Goal: Task Accomplishment & Management: Complete application form

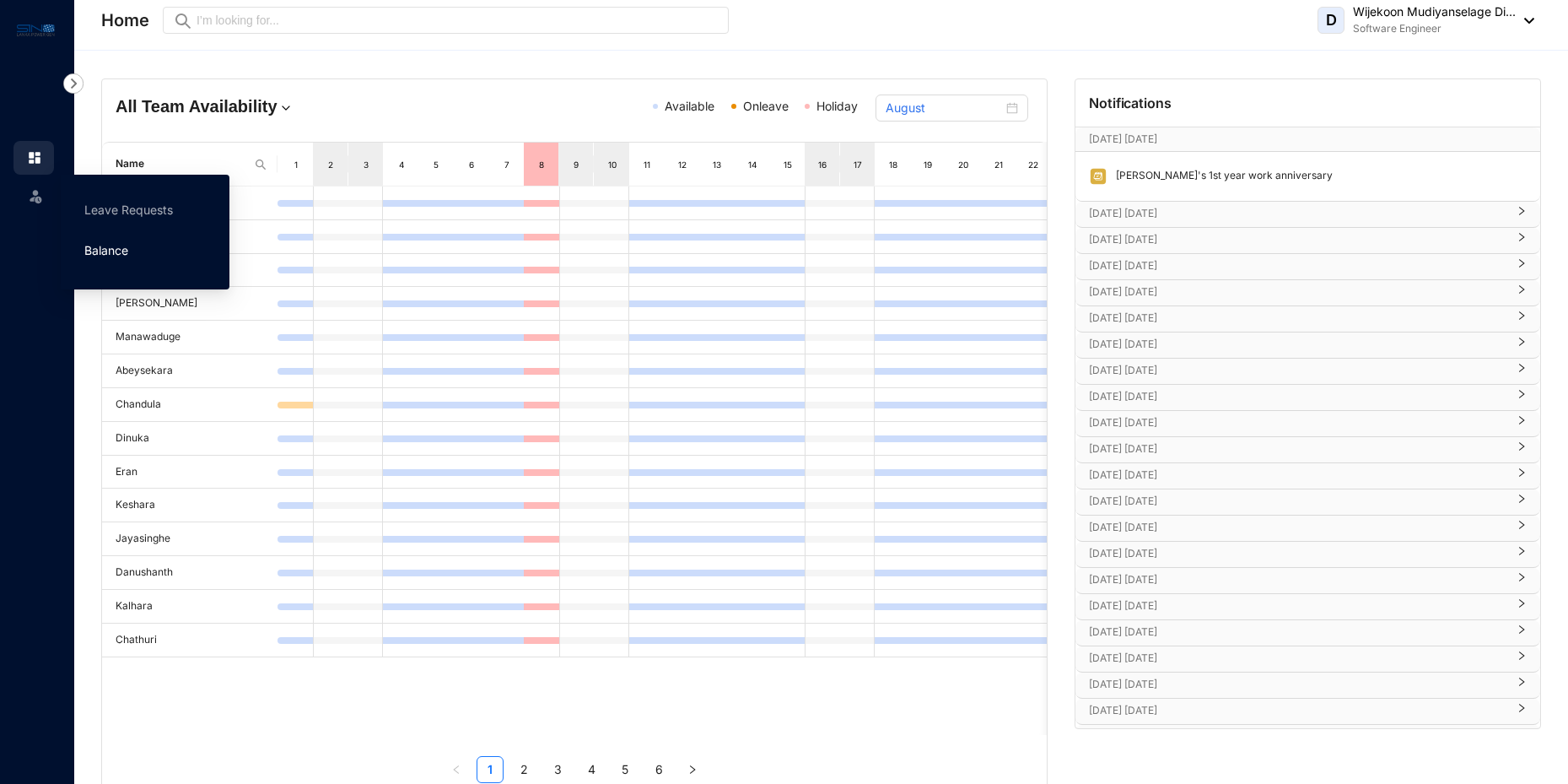
click at [107, 246] on link "Balance" at bounding box center [106, 251] width 44 height 15
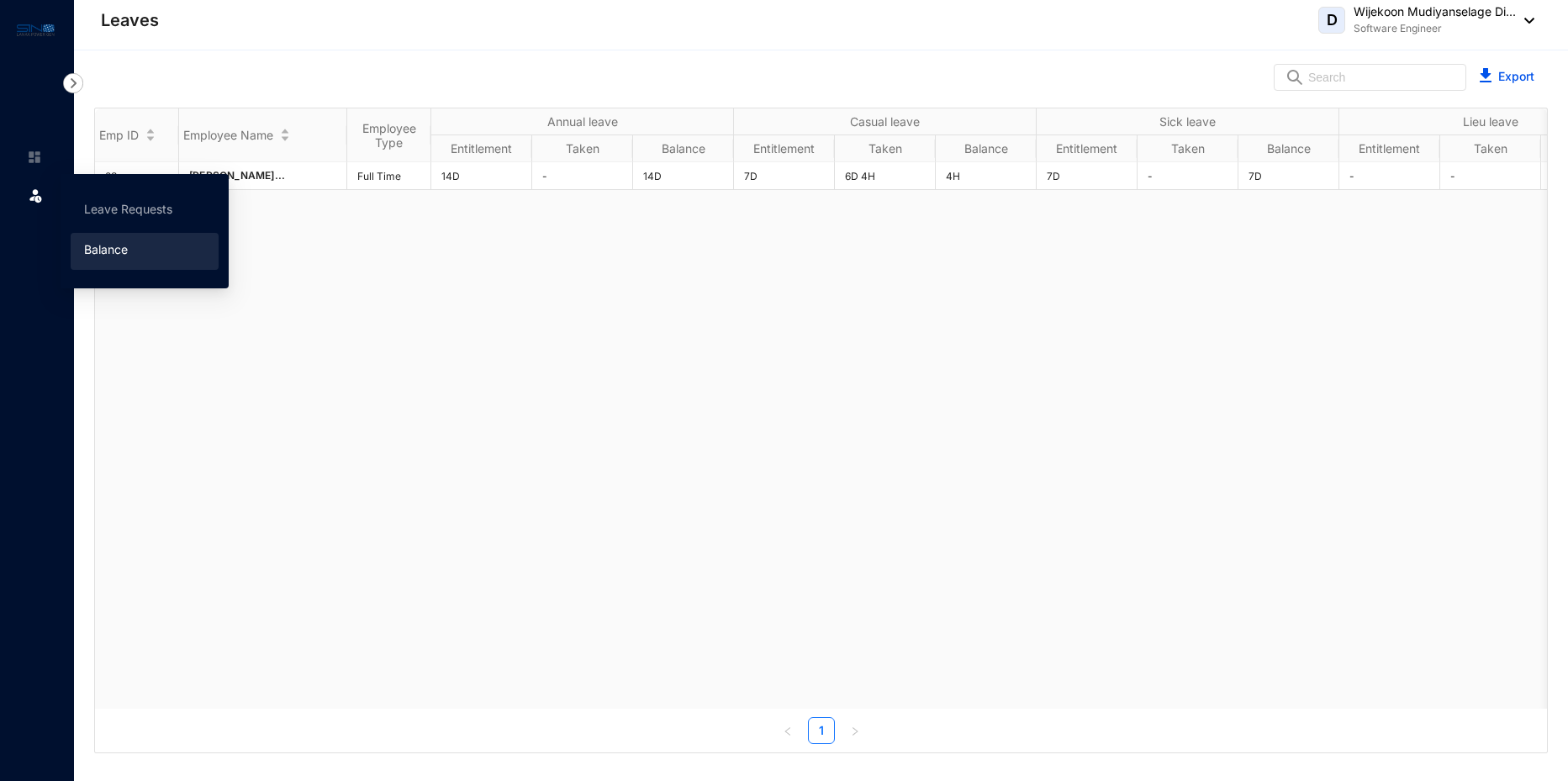
click at [36, 195] on img at bounding box center [35, 195] width 16 height 16
click at [98, 207] on link "Leave Requests" at bounding box center [128, 209] width 88 height 15
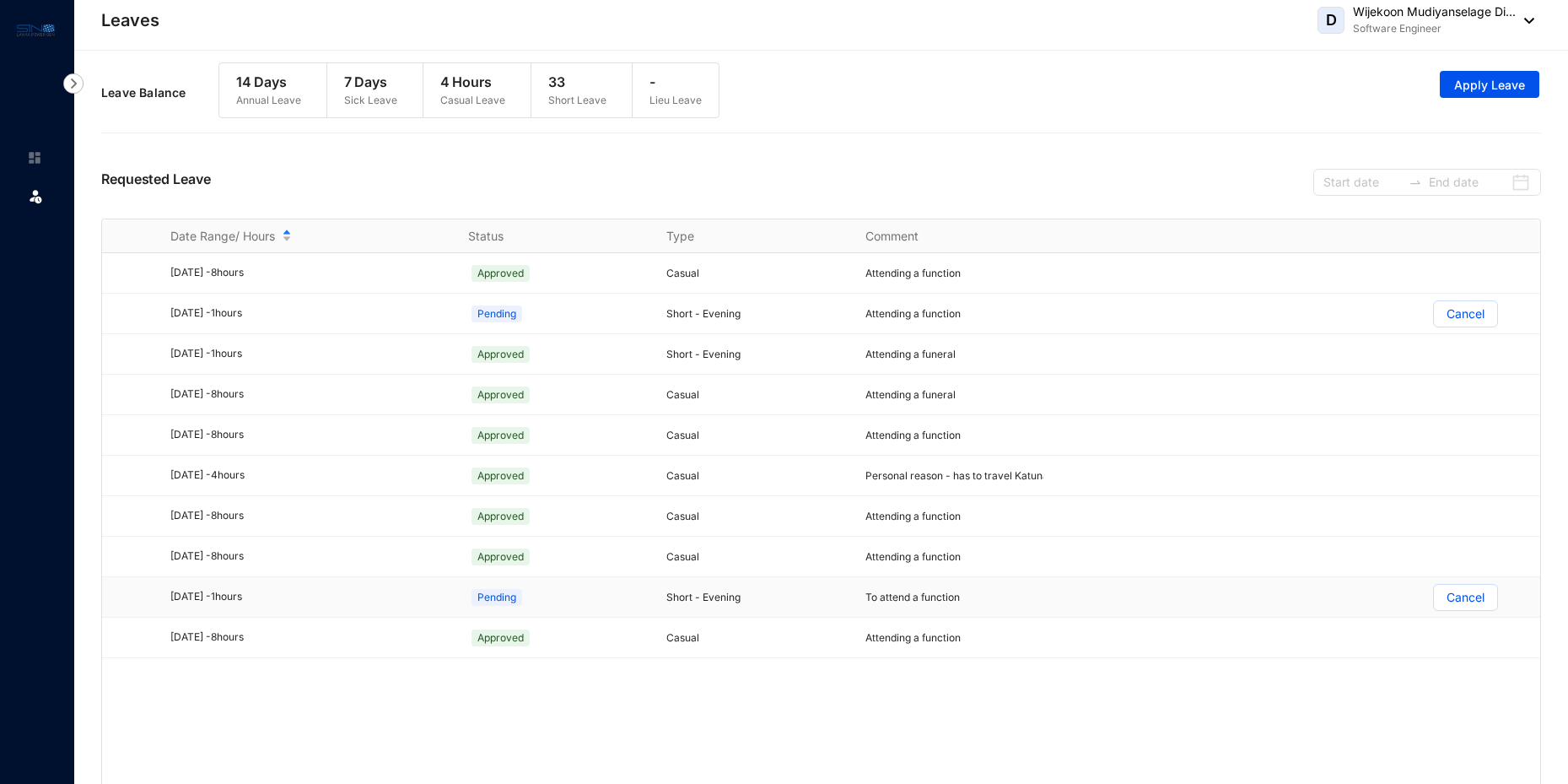
click at [1459, 599] on p "Cancel" at bounding box center [1465, 598] width 38 height 26
click at [1434, 601] on input "Cancel" at bounding box center [1434, 601] width 0 height 0
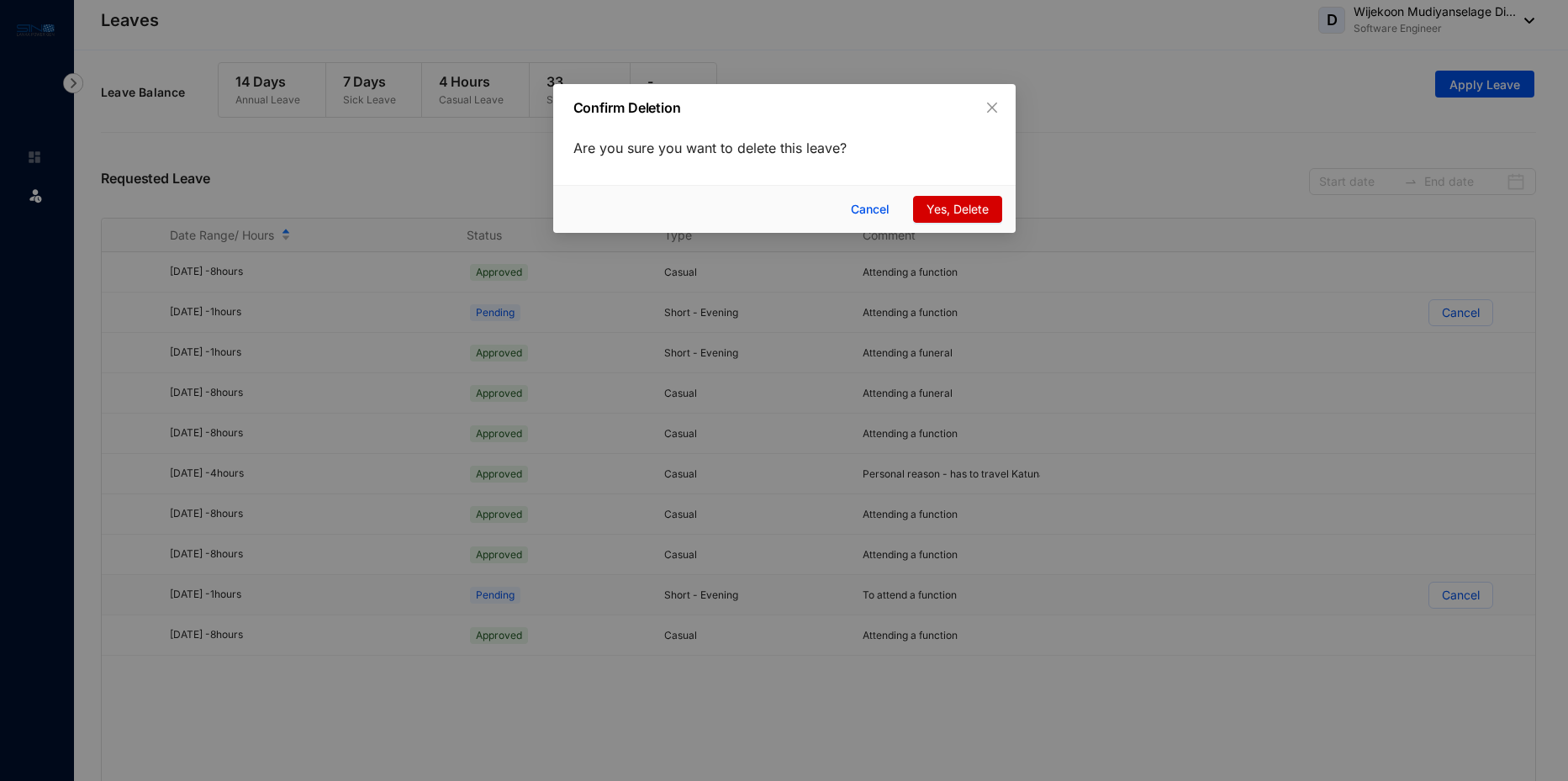
click at [945, 203] on span "Yes, Delete" at bounding box center [957, 209] width 62 height 18
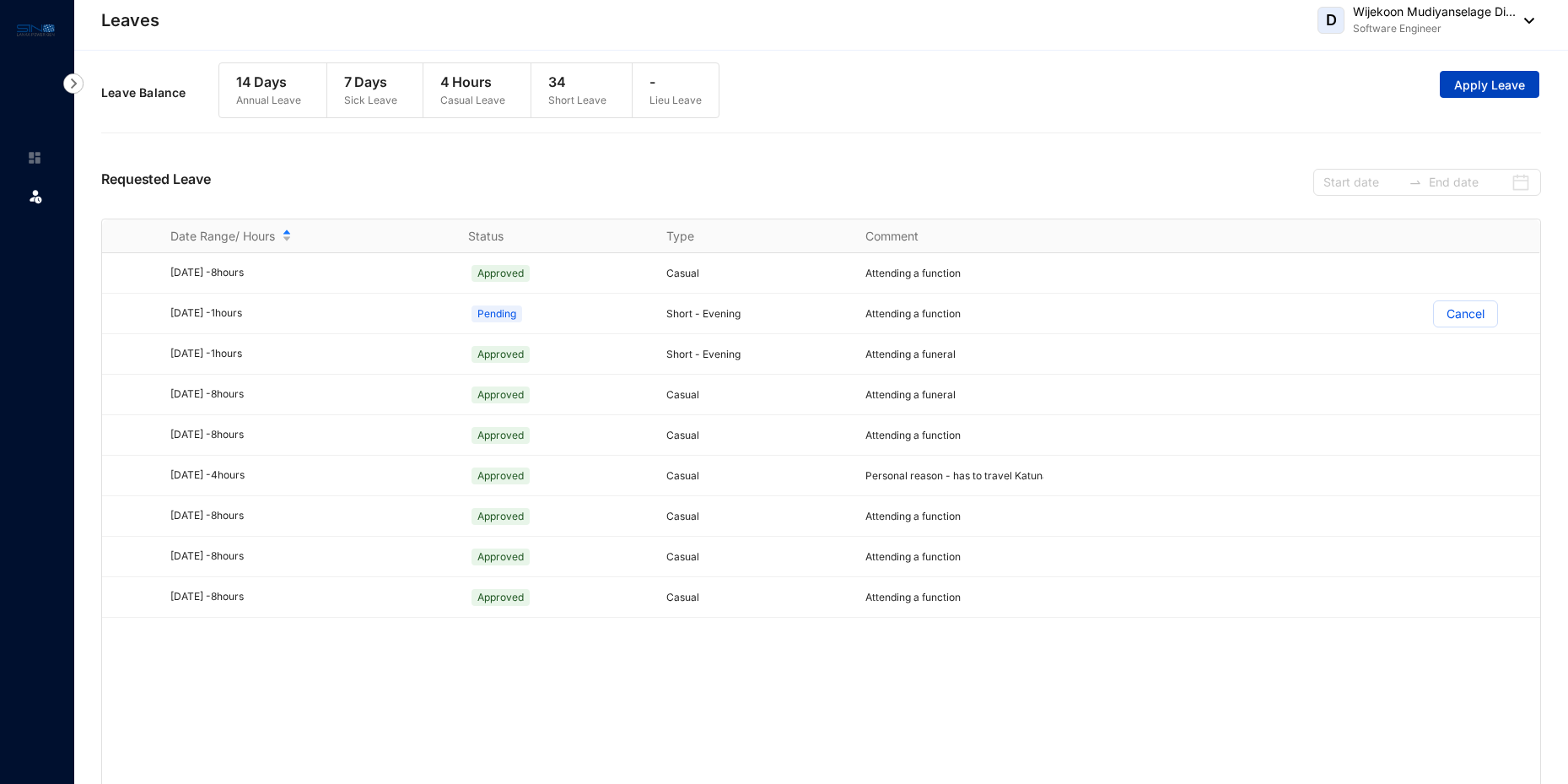
click at [1483, 84] on span "Apply Leave" at bounding box center [1489, 85] width 71 height 17
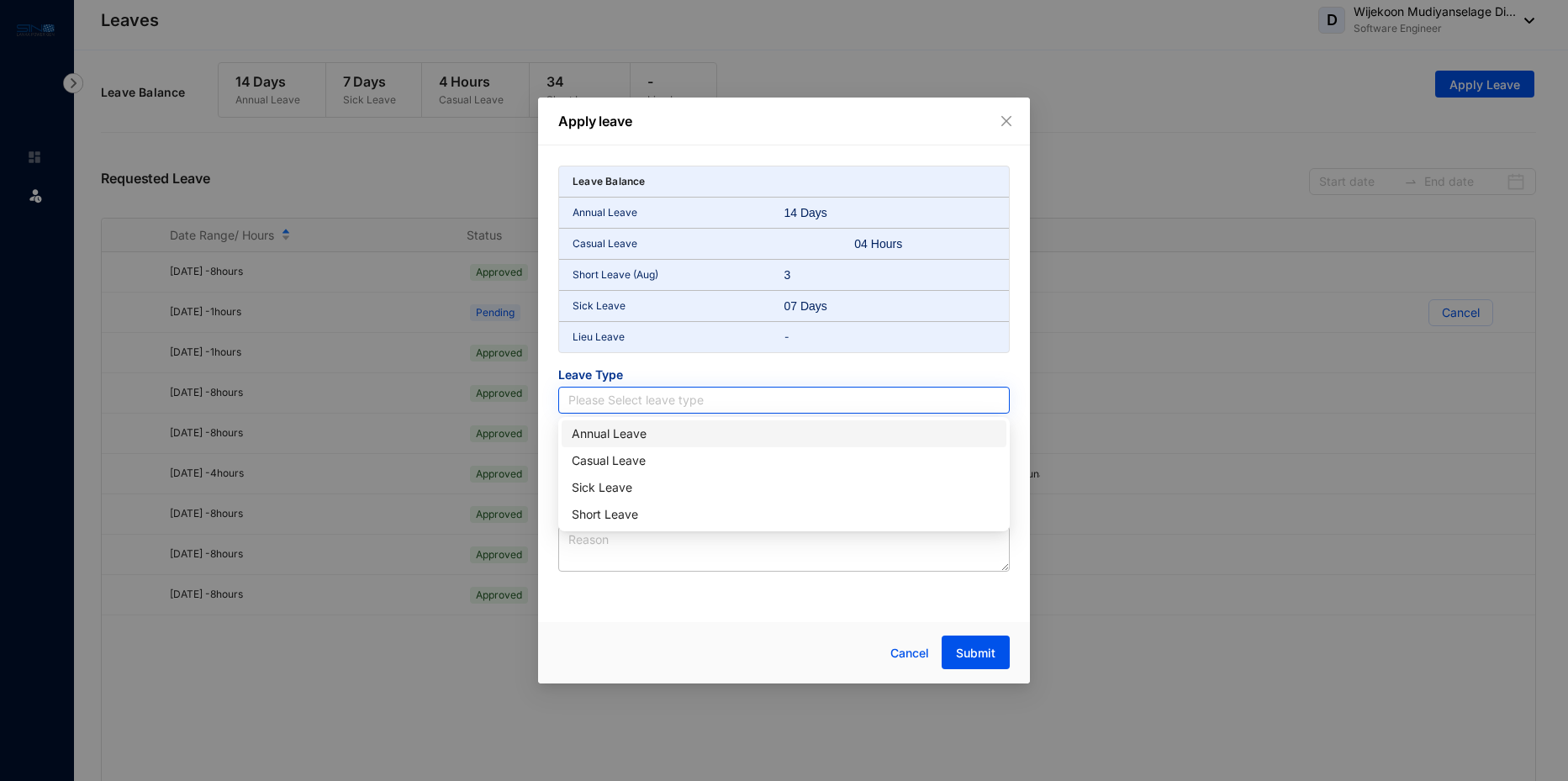
click at [682, 406] on input "search" at bounding box center [783, 401] width 431 height 26
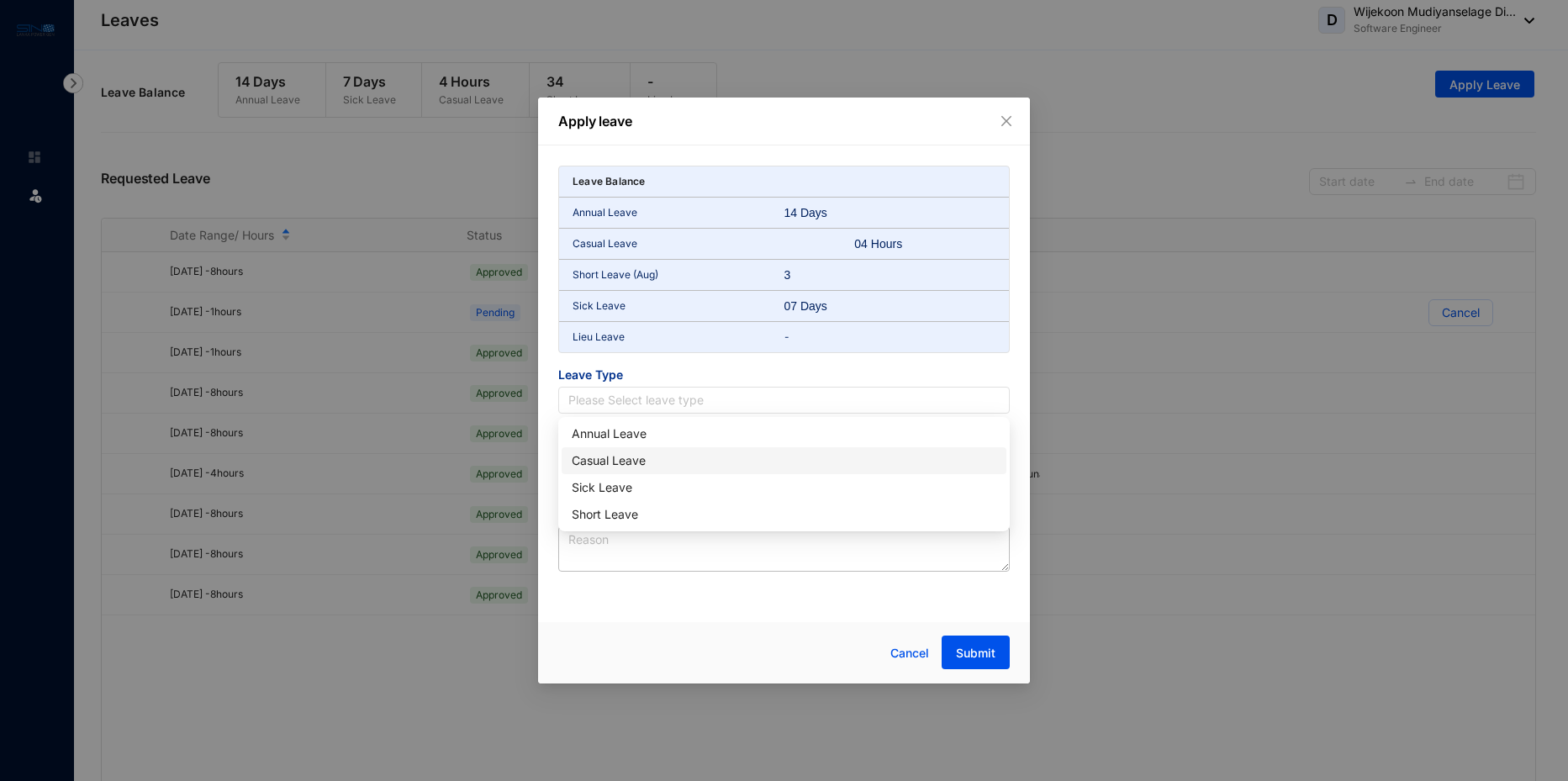
click at [645, 465] on div "Casual Leave" at bounding box center [784, 460] width 424 height 18
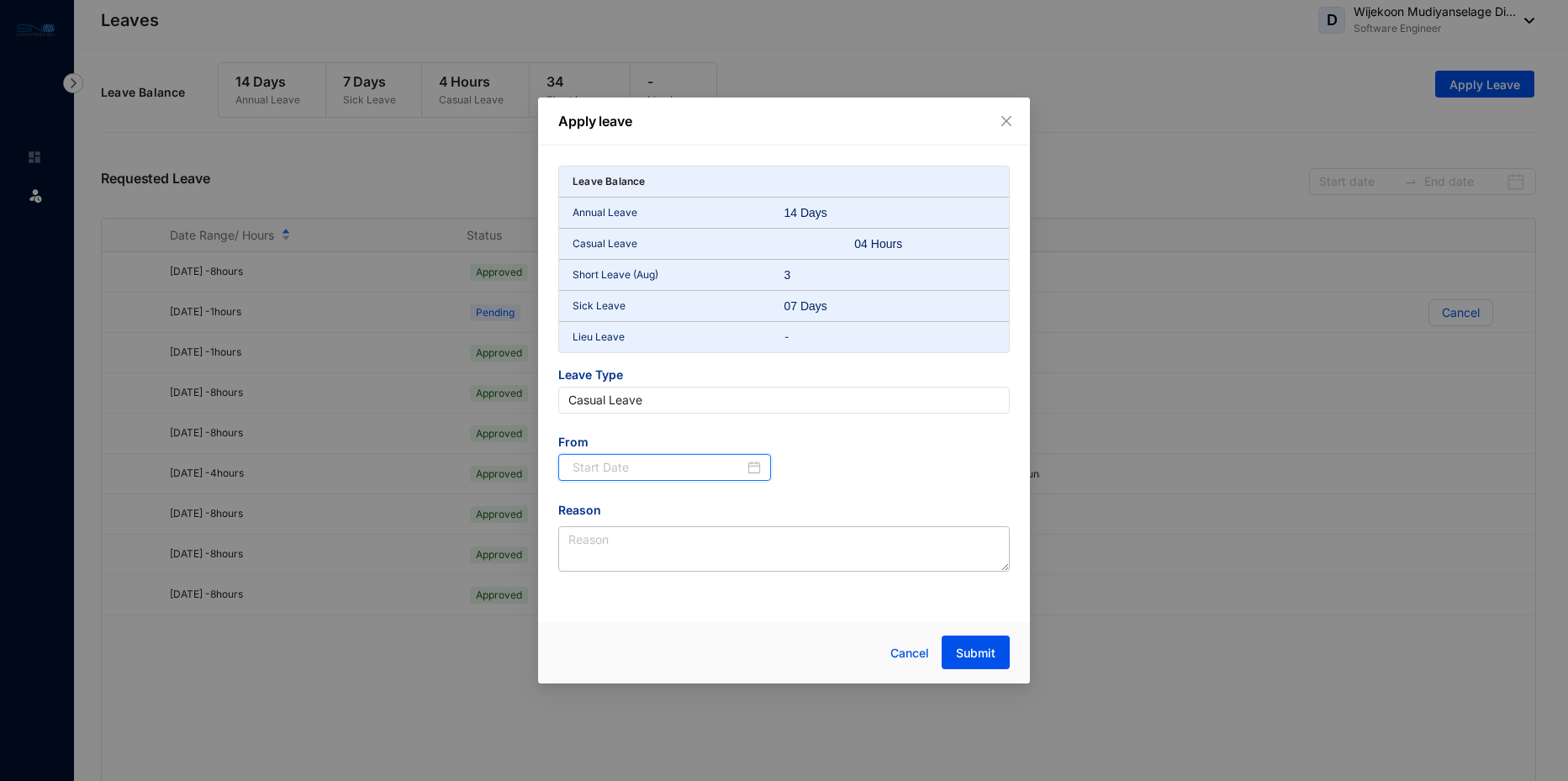
click at [645, 465] on input at bounding box center [658, 467] width 171 height 18
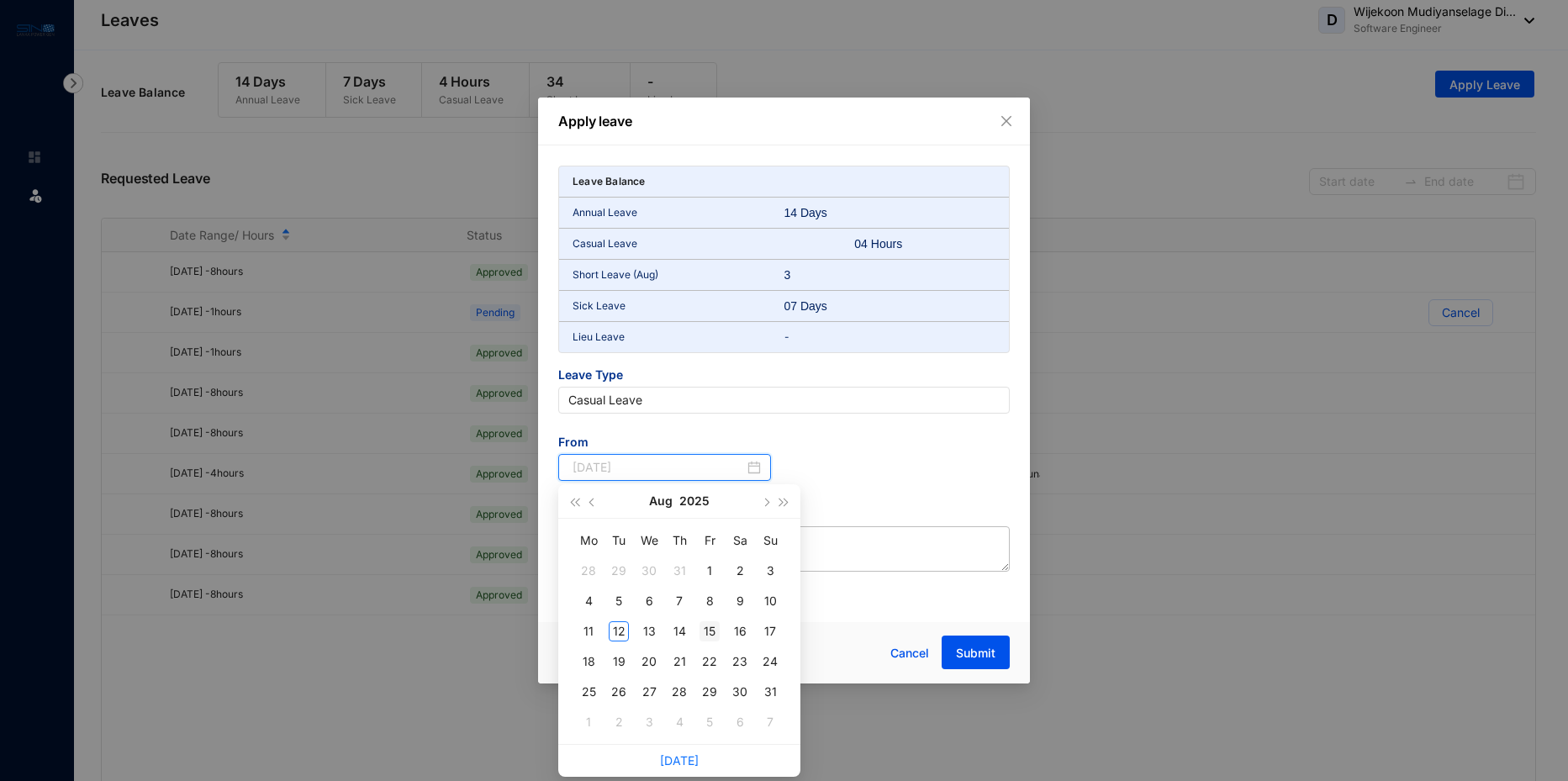
type input "[DATE]"
click at [714, 628] on div "15" at bounding box center [709, 631] width 20 height 20
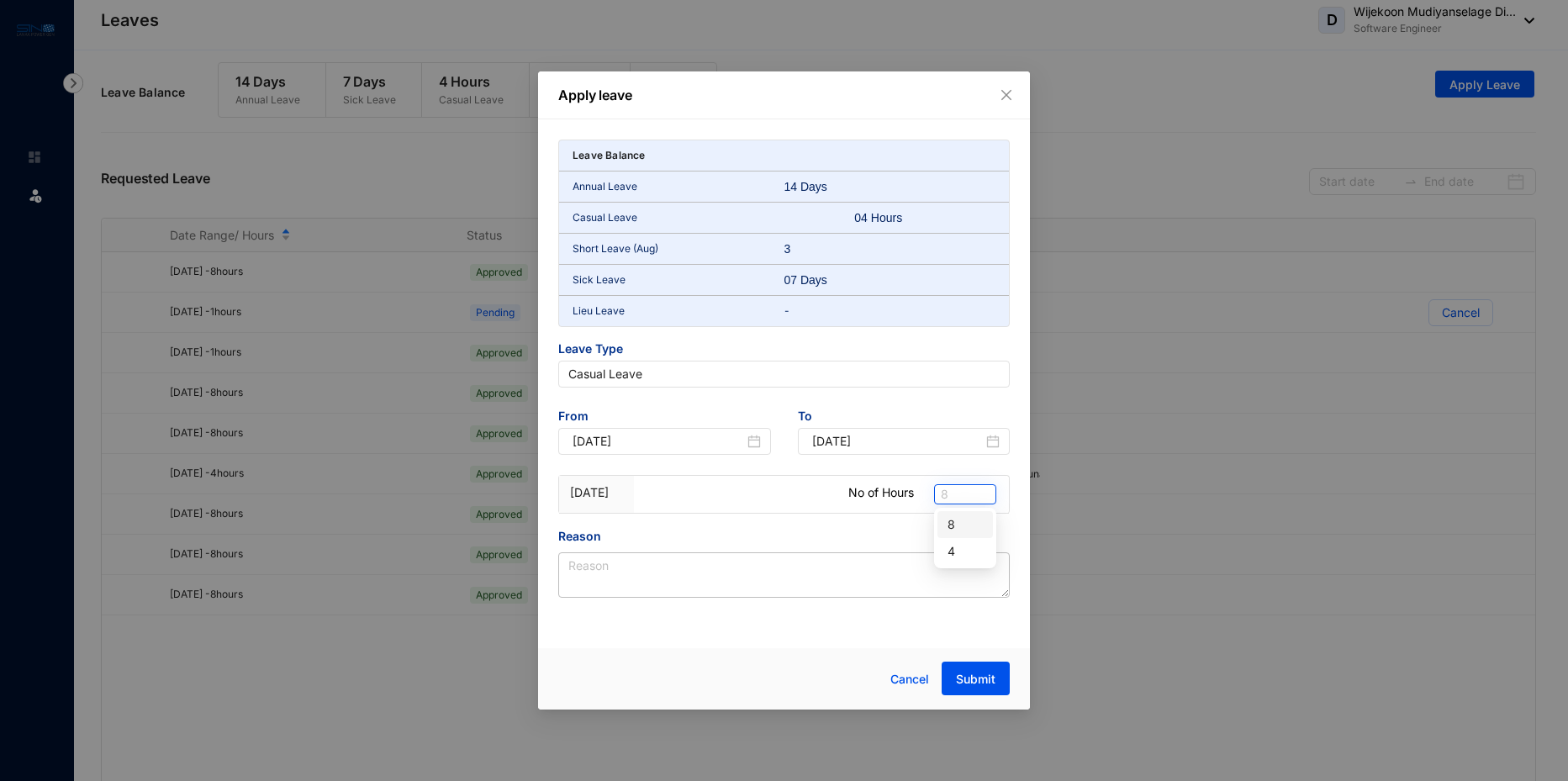
click at [961, 488] on span "8" at bounding box center [964, 494] width 48 height 18
click at [959, 541] on div "4" at bounding box center [964, 551] width 56 height 27
click at [595, 570] on textarea "Reason" at bounding box center [783, 575] width 451 height 46
click at [595, 570] on textarea "A" at bounding box center [783, 575] width 451 height 46
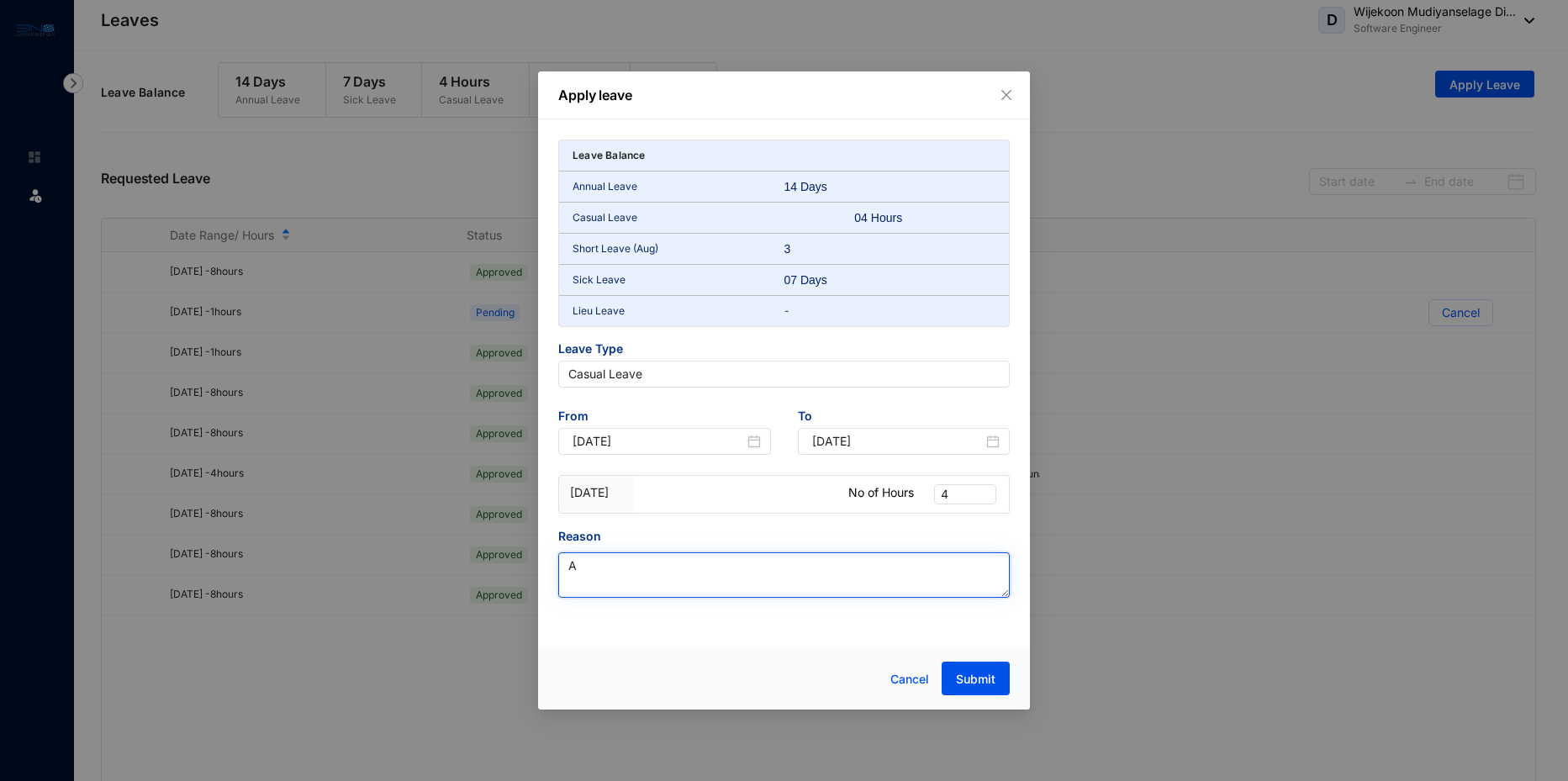
click at [595, 570] on textarea "A" at bounding box center [783, 575] width 451 height 46
type textarea "A"
type textarea "Personal Reason -"
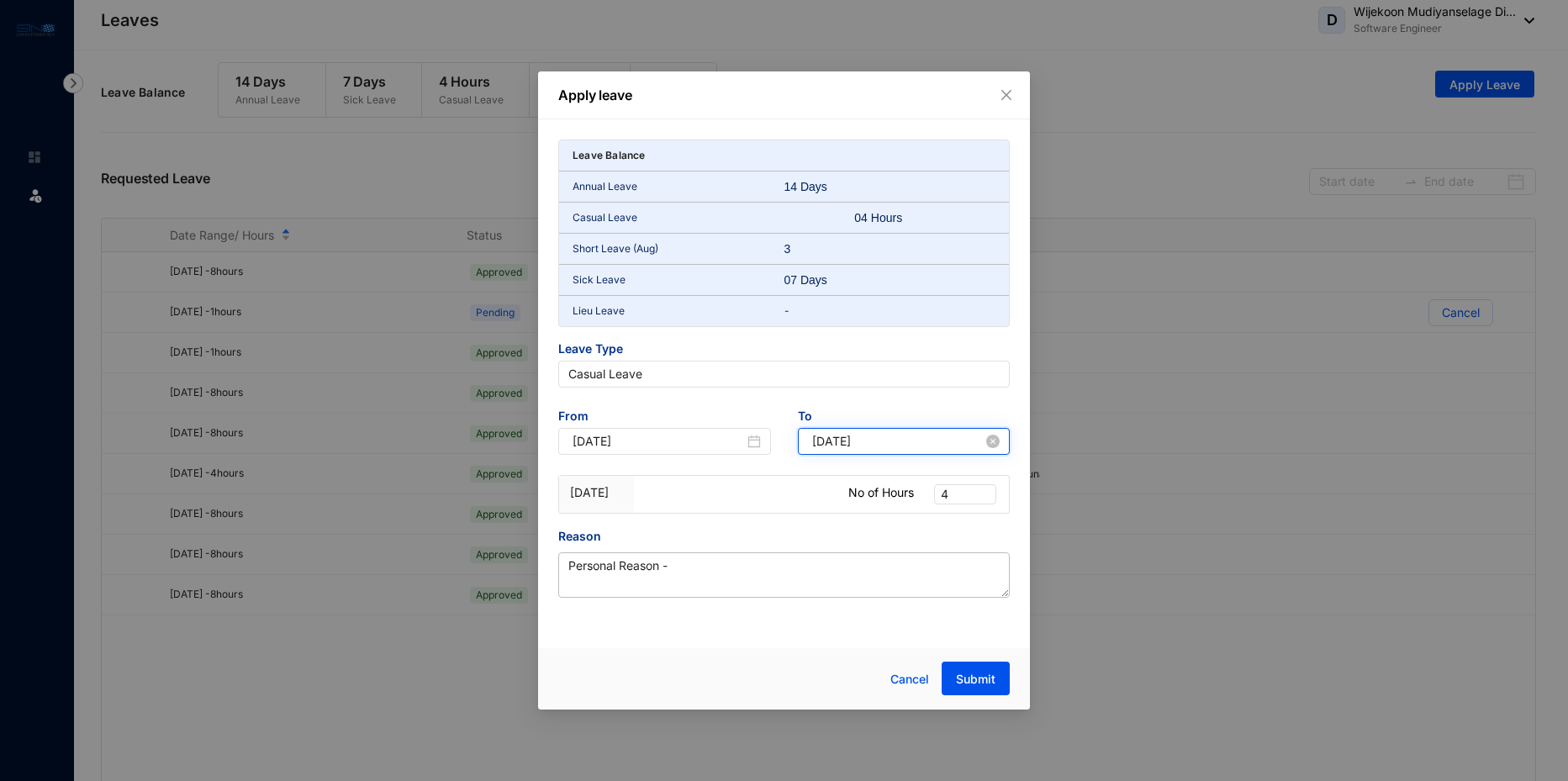
click at [968, 443] on input "[DATE]" at bounding box center [897, 441] width 171 height 18
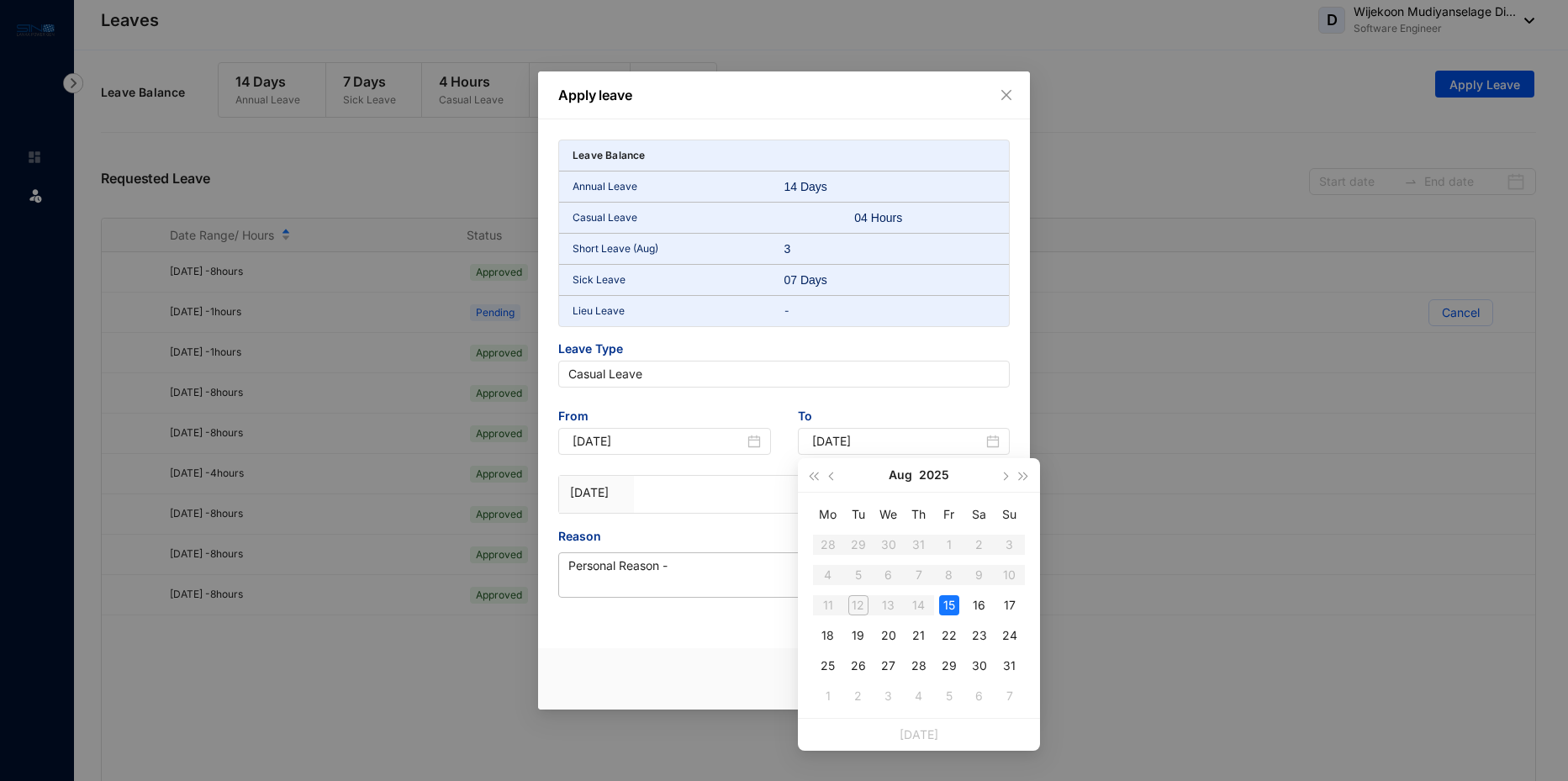
click at [924, 605] on table "Mo Tu We Th Fr Sa Su 28 29 30 31 1 2 3 4 5 6 7 8 9 10 11 12 13 14 15 16 17 18 1…" at bounding box center [918, 605] width 212 height 212
type input "[DATE]"
click at [1090, 405] on div "Apply leave Leave Balance Annual Leave 14 Days Casual Leave 04 Hours Short Leav…" at bounding box center [784, 390] width 1568 height 781
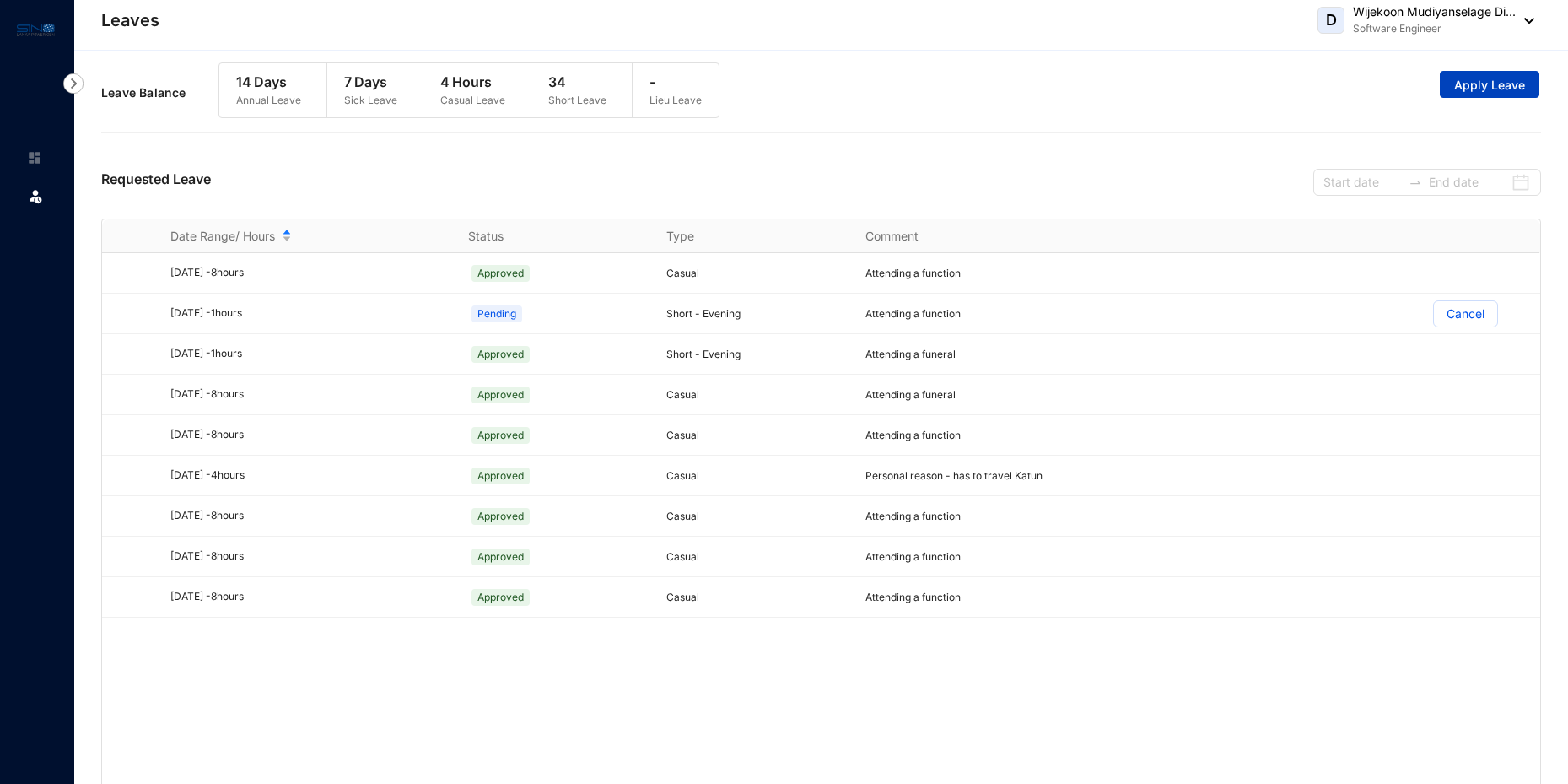
click at [1472, 90] on span "Apply Leave" at bounding box center [1489, 85] width 71 height 17
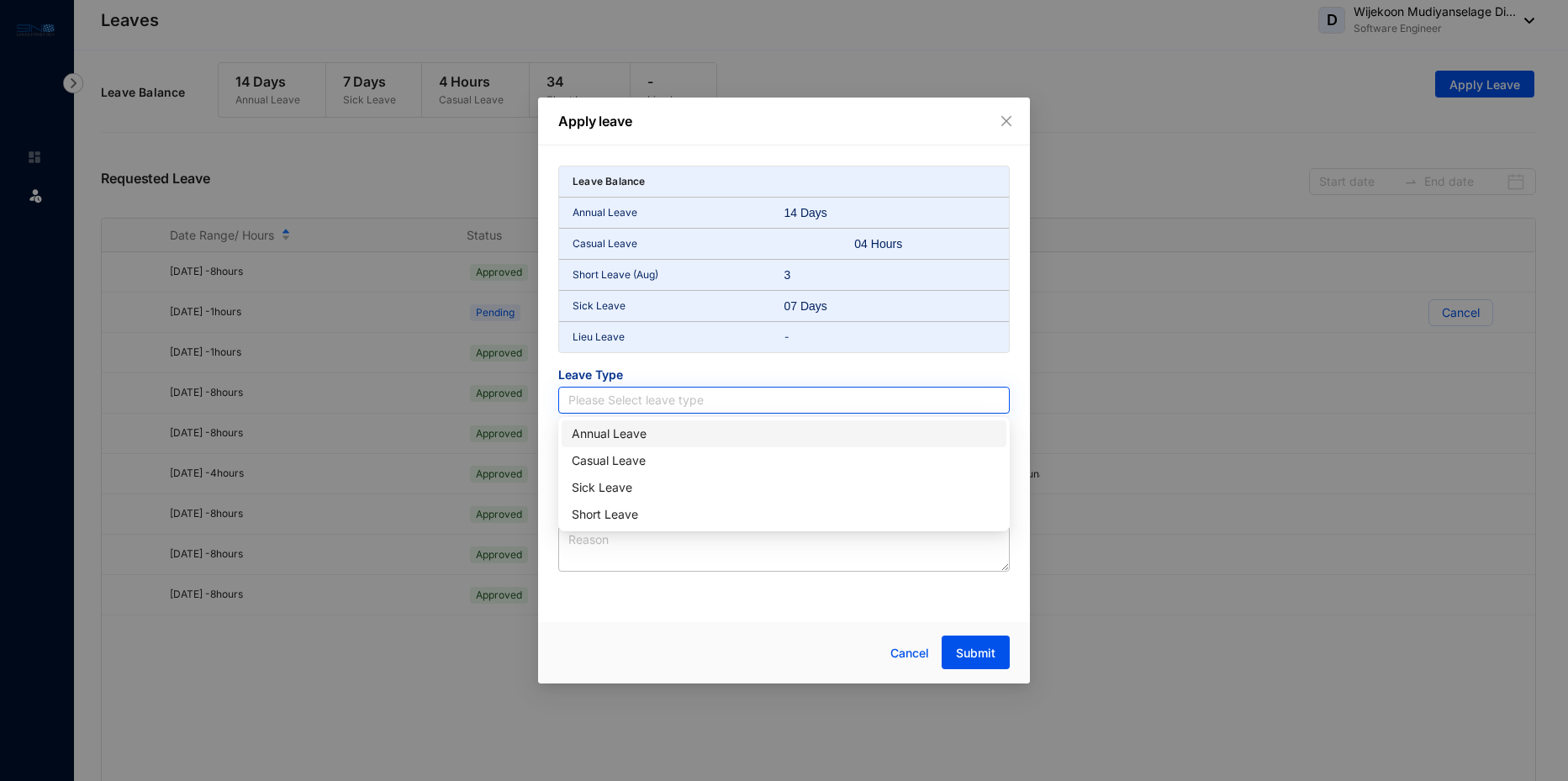
click at [649, 394] on input "search" at bounding box center [783, 401] width 431 height 26
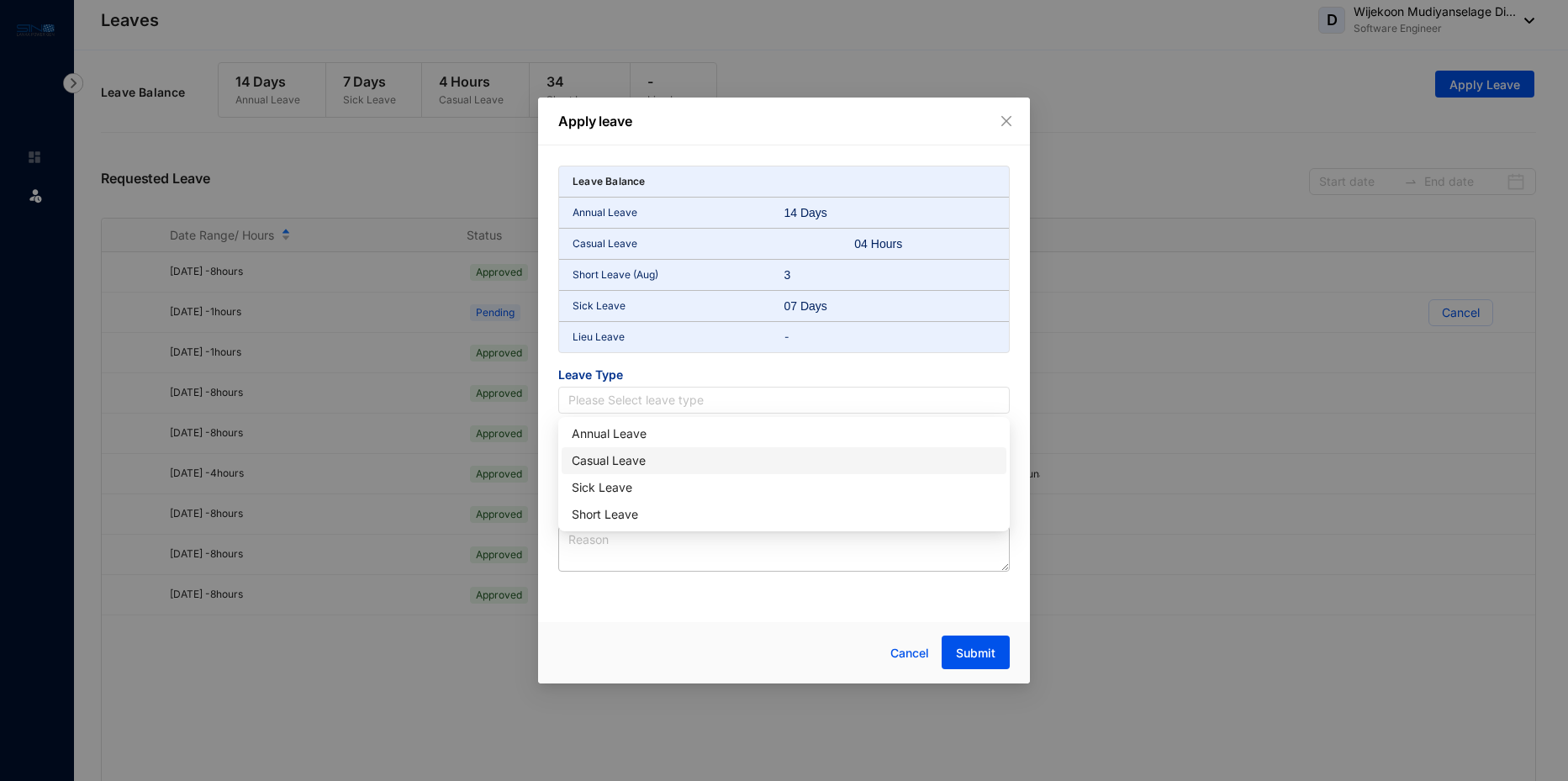
click at [611, 460] on div "Casual Leave" at bounding box center [784, 460] width 424 height 18
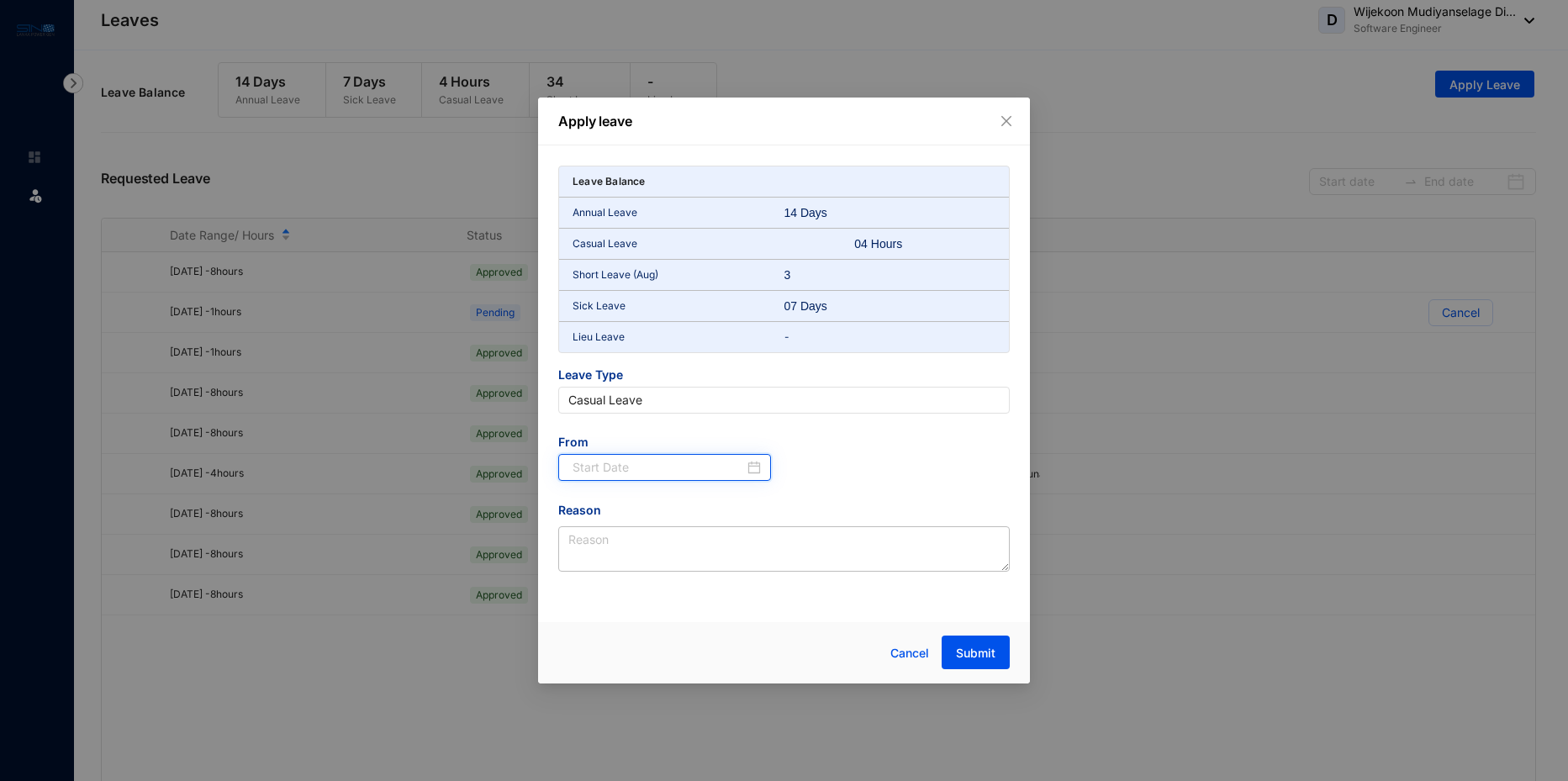
click at [635, 460] on input at bounding box center [658, 467] width 171 height 18
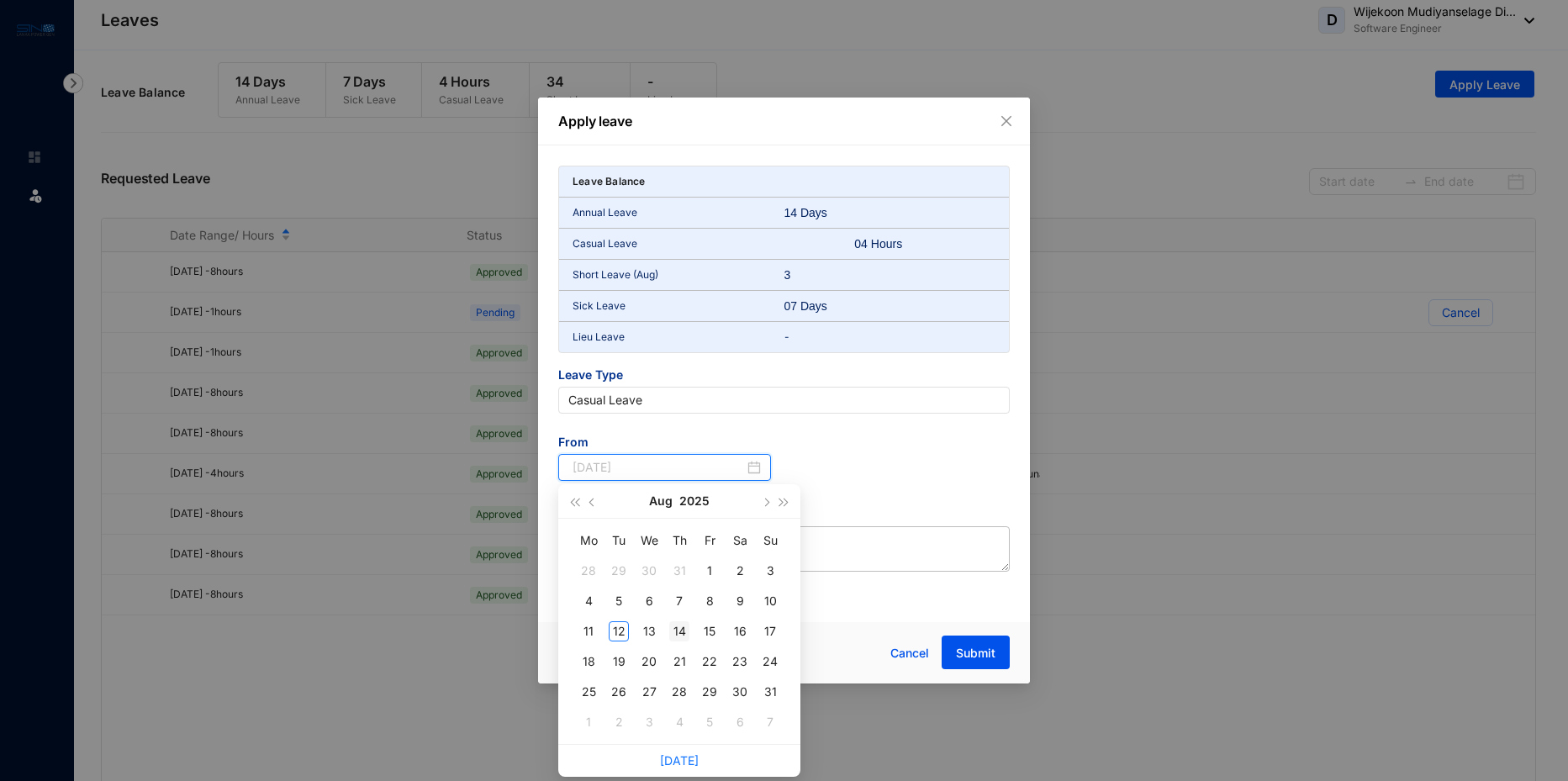
type input "[DATE]"
click at [682, 622] on div "14" at bounding box center [679, 631] width 20 height 20
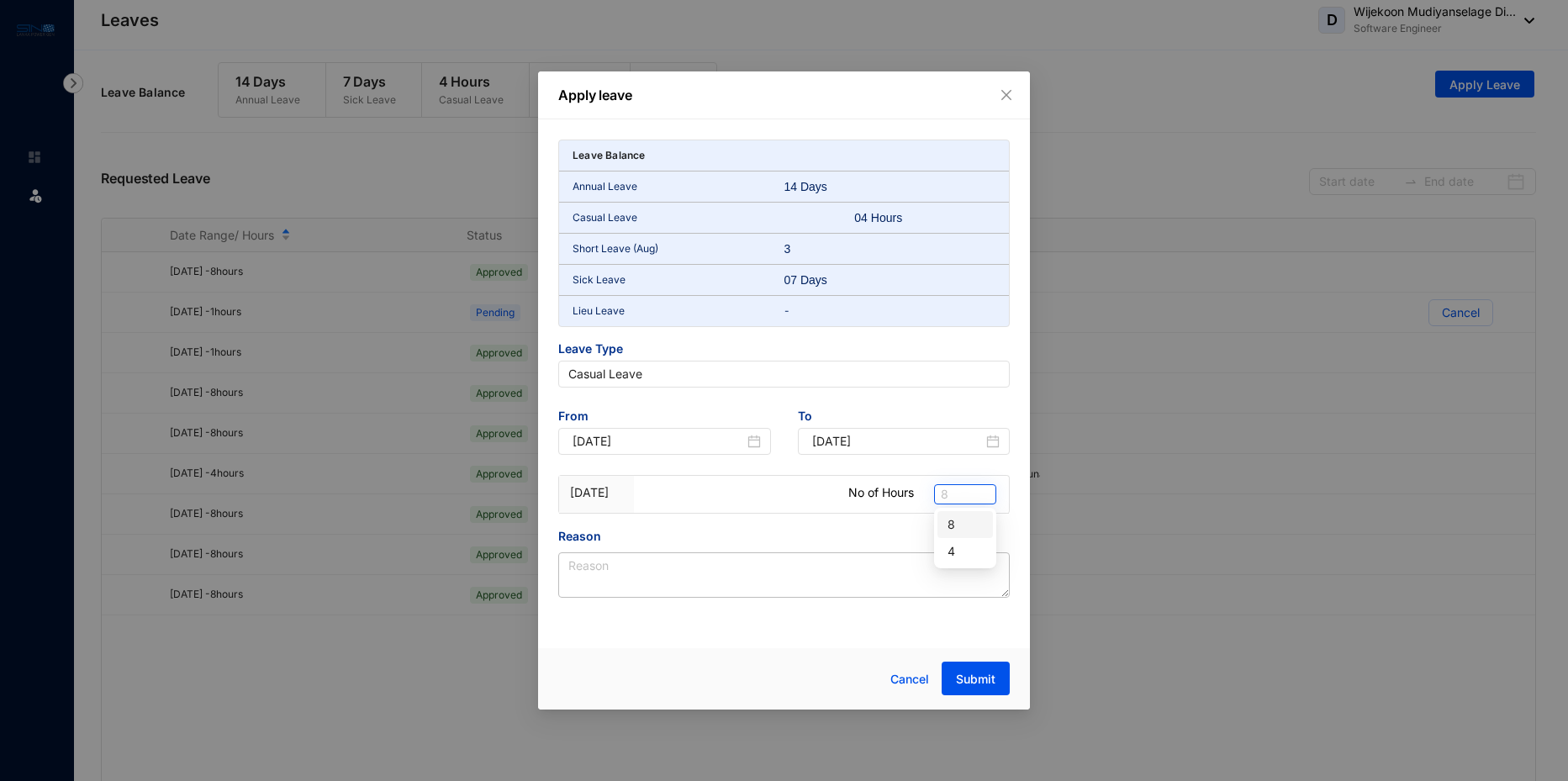
click at [956, 496] on span "8" at bounding box center [964, 494] width 48 height 18
click at [964, 543] on div "4" at bounding box center [964, 551] width 36 height 18
click at [842, 555] on textarea "Reason" at bounding box center [783, 575] width 451 height 46
type textarea "A"
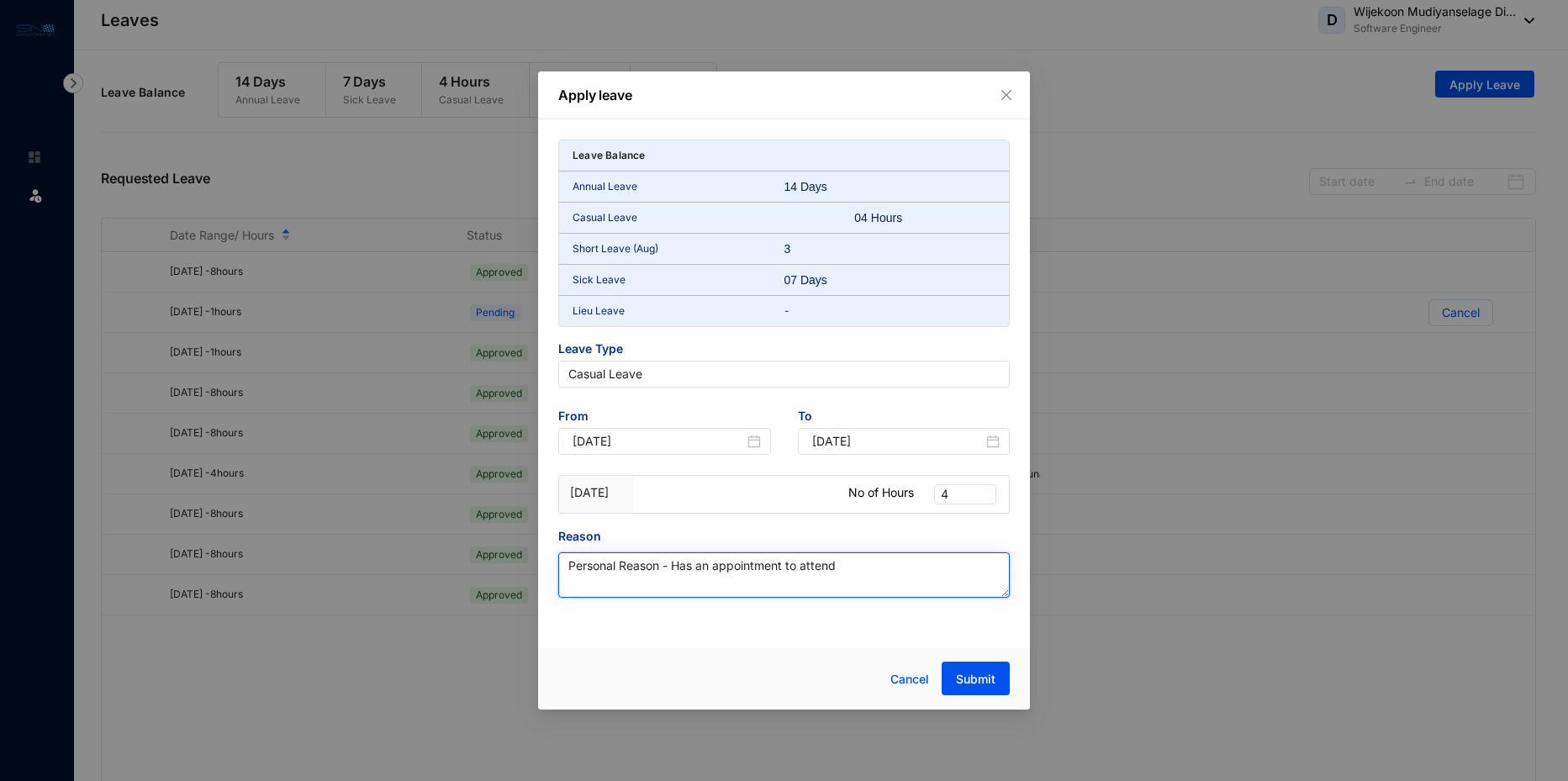
drag, startPoint x: 662, startPoint y: 562, endPoint x: 865, endPoint y: 572, distance: 203.2
click at [865, 572] on textarea "Personal Reason - Has an appointment to attend" at bounding box center [783, 575] width 451 height 46
type textarea "Personal Reason"
click at [966, 675] on span "Submit" at bounding box center [975, 679] width 39 height 16
